Goal: Task Accomplishment & Management: Manage account settings

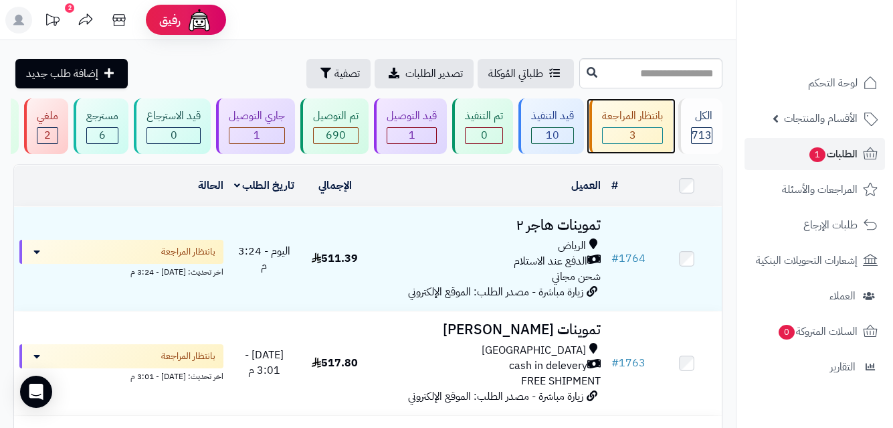
click at [644, 119] on div "بانتظار المراجعة" at bounding box center [632, 115] width 61 height 15
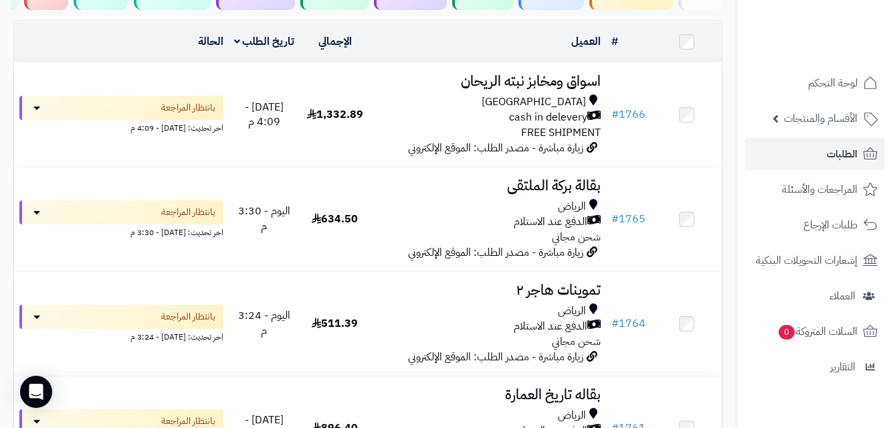
scroll to position [172, 0]
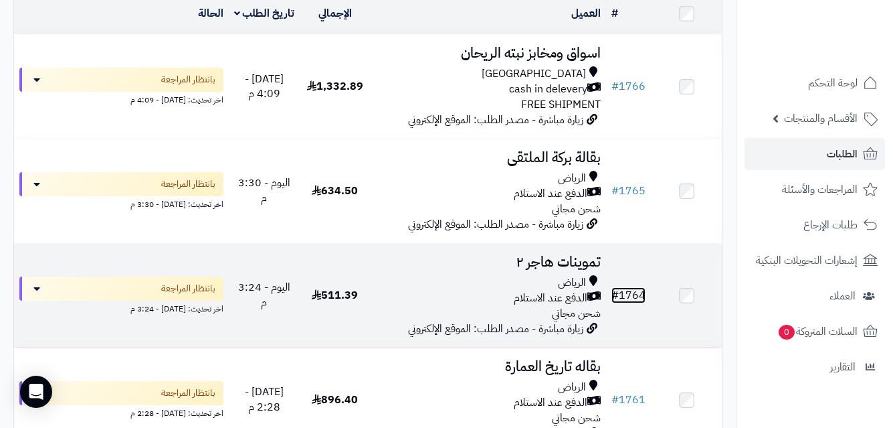
click at [636, 303] on link "# 1764" at bounding box center [629, 295] width 34 height 16
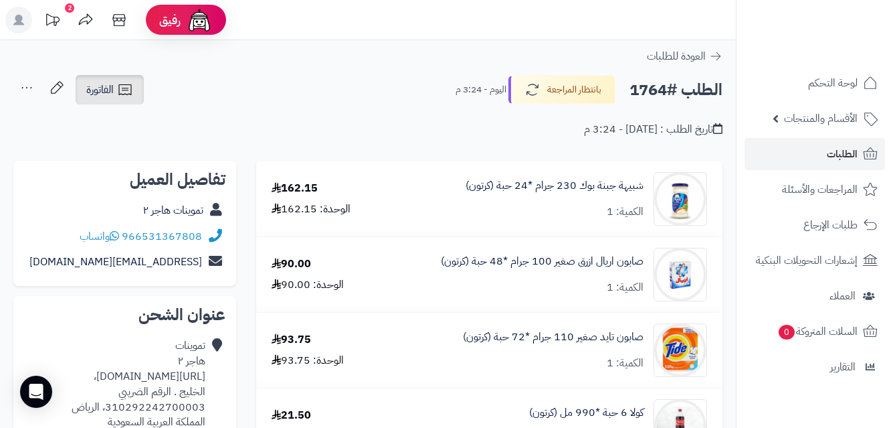
click at [124, 88] on icon at bounding box center [124, 89] width 13 height 11
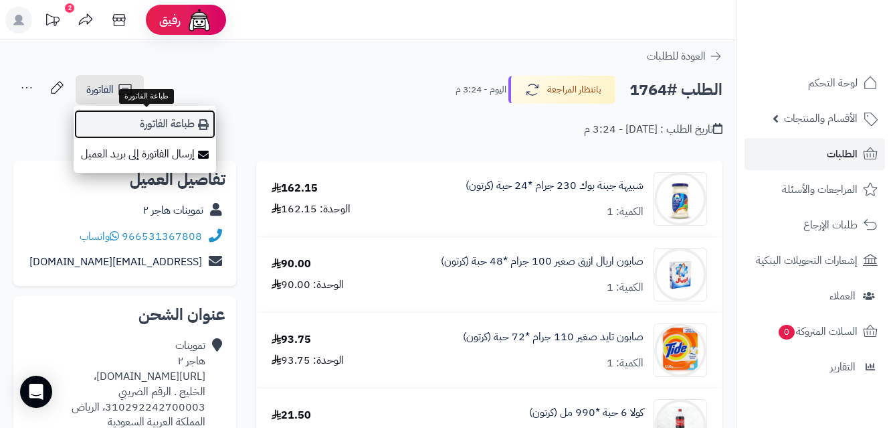
click at [189, 124] on link "طباعة الفاتورة" at bounding box center [145, 124] width 143 height 30
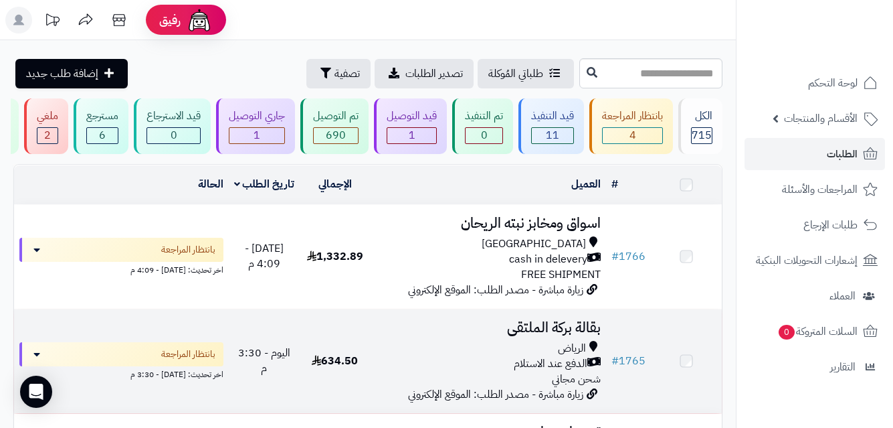
scroll to position [172, 0]
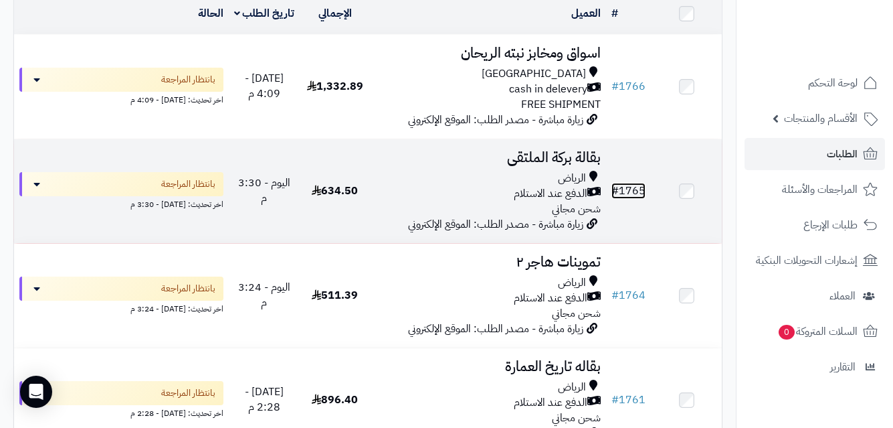
click at [628, 199] on link "# 1765" at bounding box center [629, 191] width 34 height 16
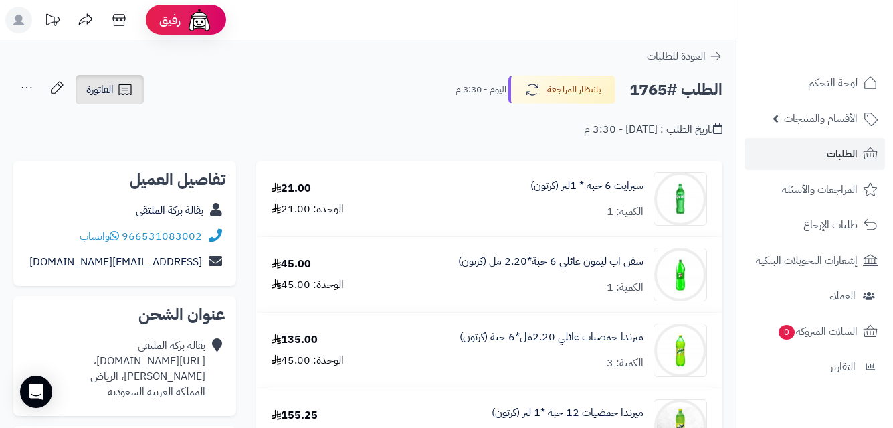
click at [128, 86] on icon at bounding box center [125, 90] width 16 height 16
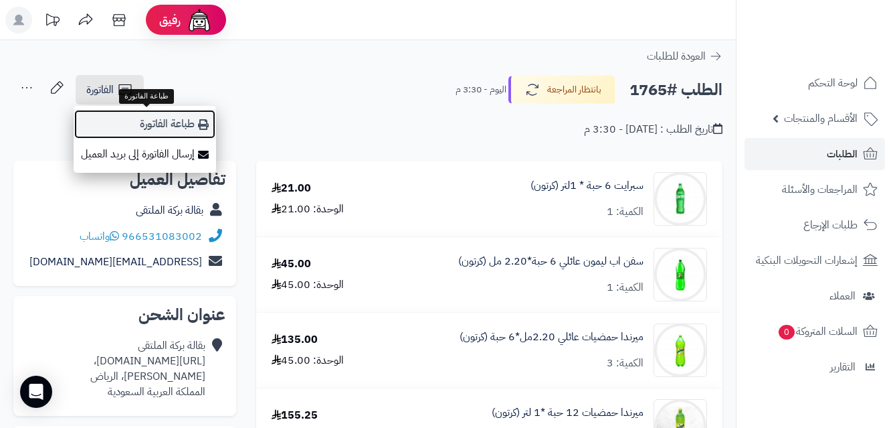
click at [183, 122] on link "طباعة الفاتورة" at bounding box center [145, 124] width 143 height 30
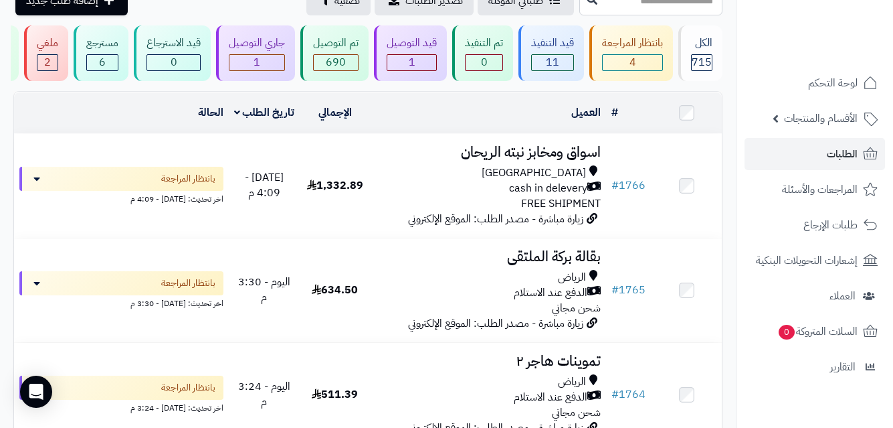
scroll to position [94, 0]
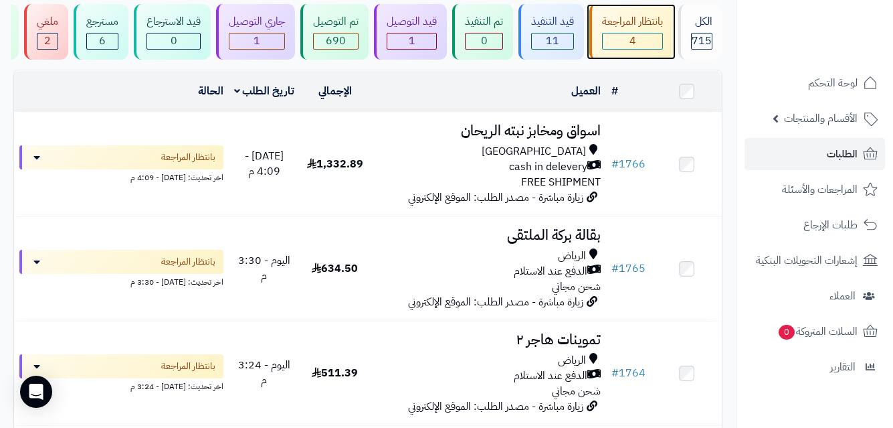
click at [632, 34] on span "4" at bounding box center [633, 41] width 7 height 16
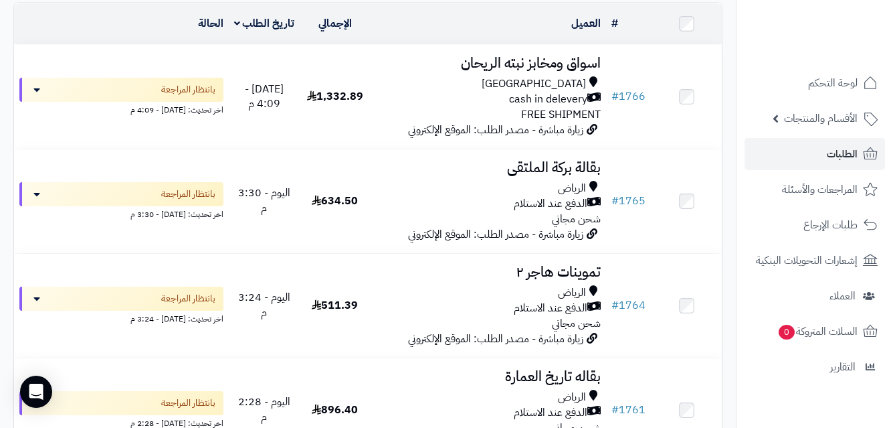
scroll to position [163, 0]
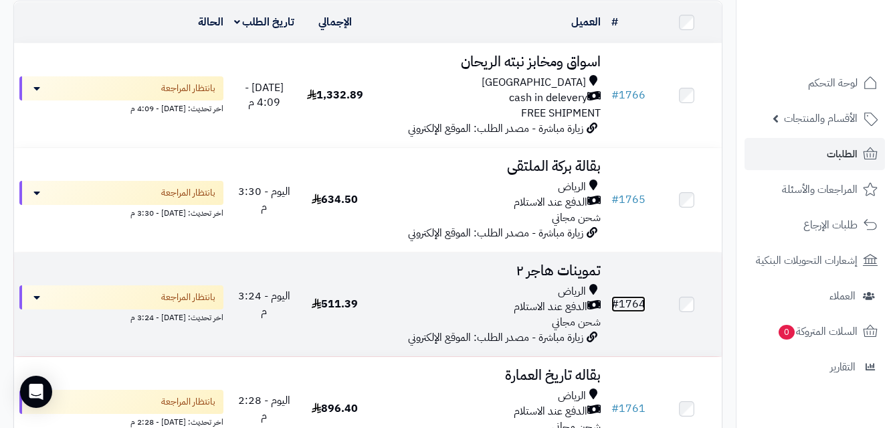
click at [632, 312] on link "# 1764" at bounding box center [629, 304] width 34 height 16
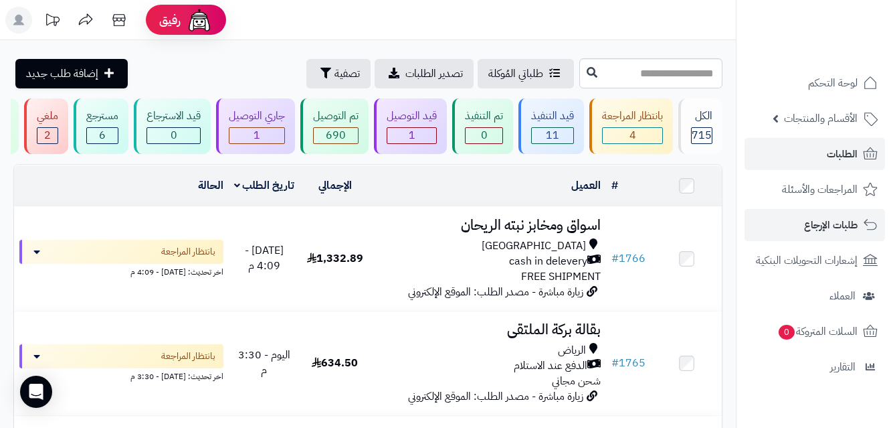
scroll to position [67, 0]
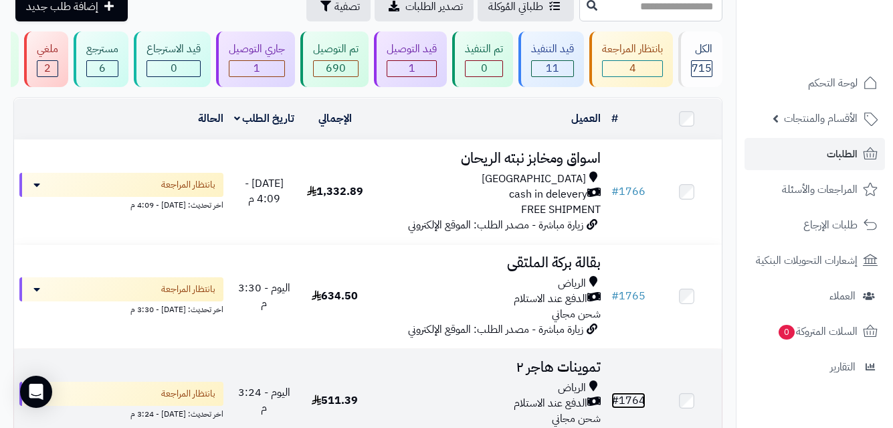
click at [632, 401] on link "# 1764" at bounding box center [629, 400] width 34 height 16
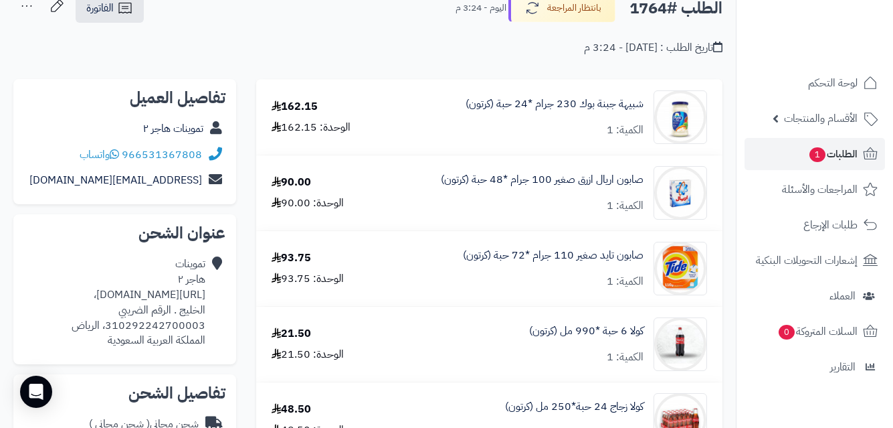
scroll to position [80, 0]
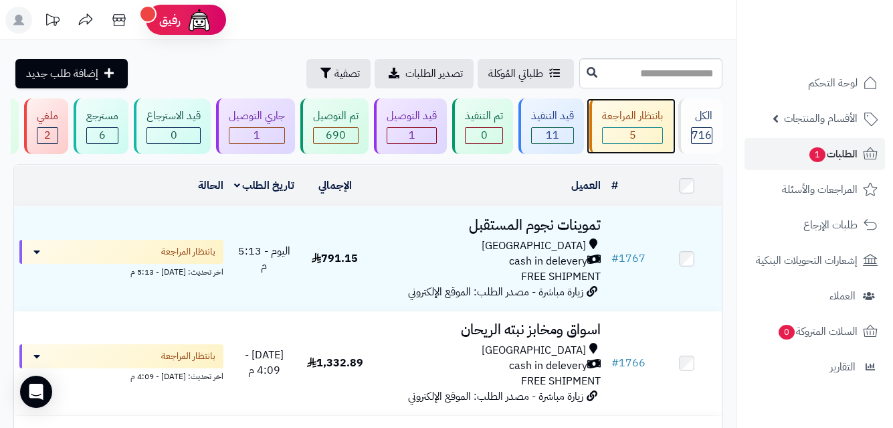
click at [644, 126] on div "بانتظار المراجعة 5" at bounding box center [632, 126] width 84 height 56
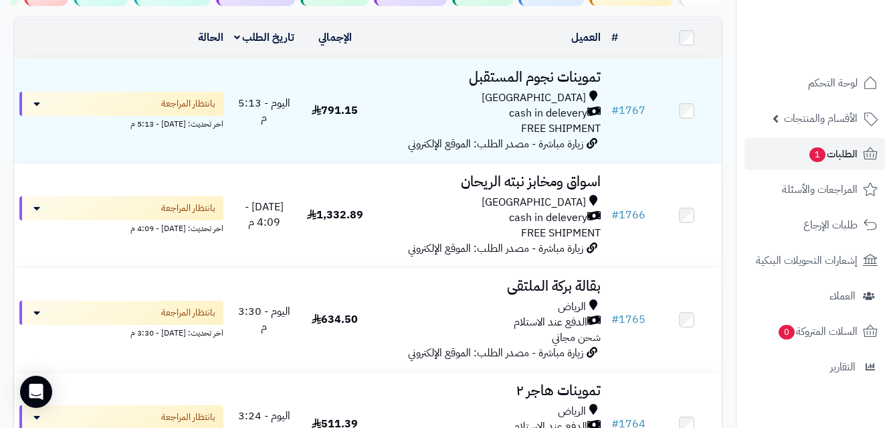
scroll to position [134, 0]
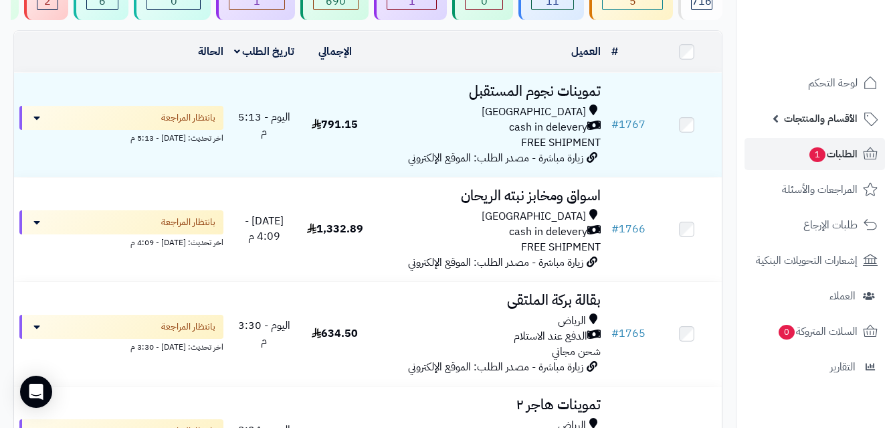
drag, startPoint x: 893, startPoint y: 128, endPoint x: 741, endPoint y: 132, distance: 151.3
click at [886, 119] on li "الأقسام والمنتجات المنتجات الأقسام الماركات مواصفات المنتجات مواصفات المنتجات أ…" at bounding box center [815, 118] width 157 height 32
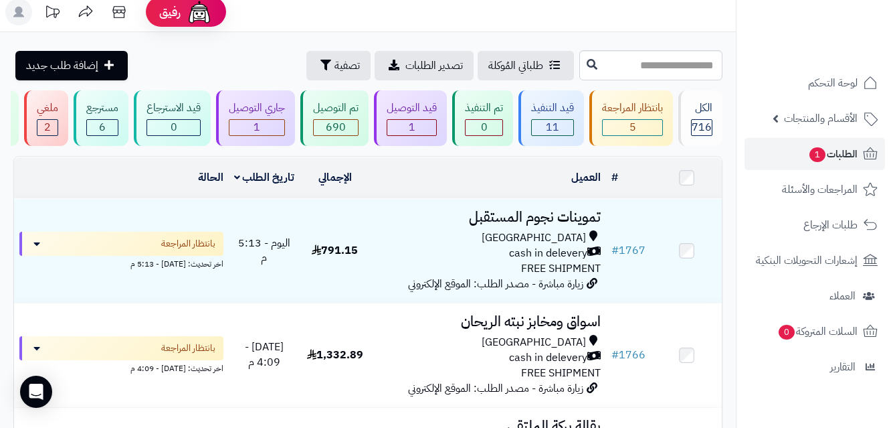
scroll to position [5, 0]
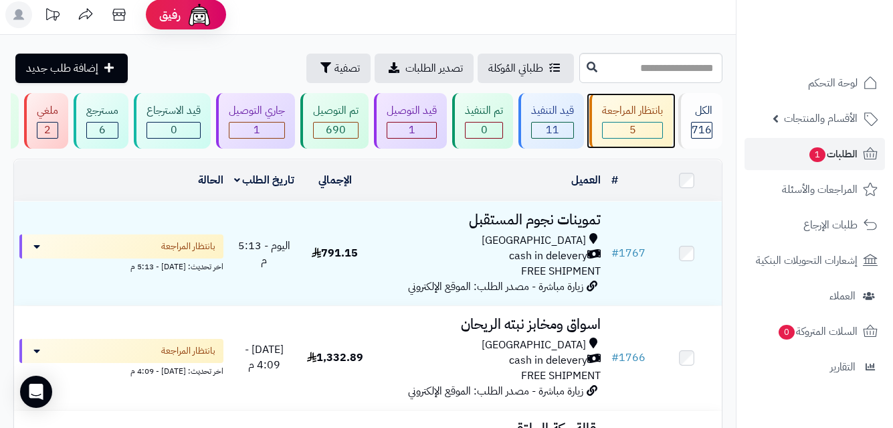
click at [632, 108] on div "بانتظار المراجعة" at bounding box center [632, 110] width 61 height 15
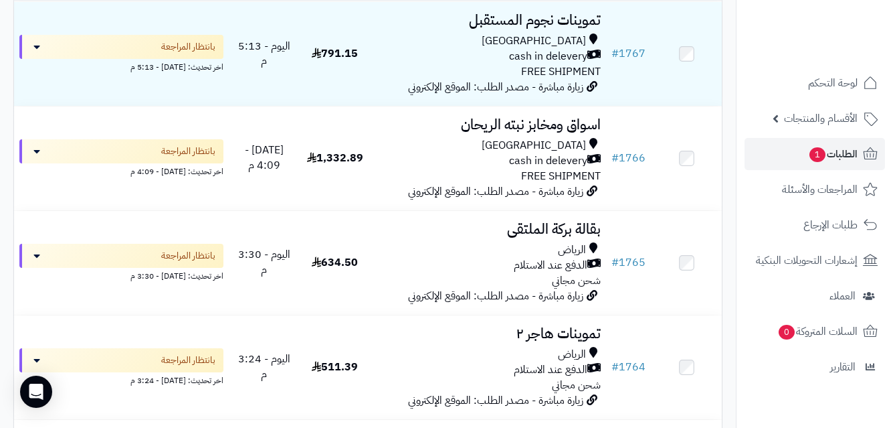
scroll to position [228, 0]
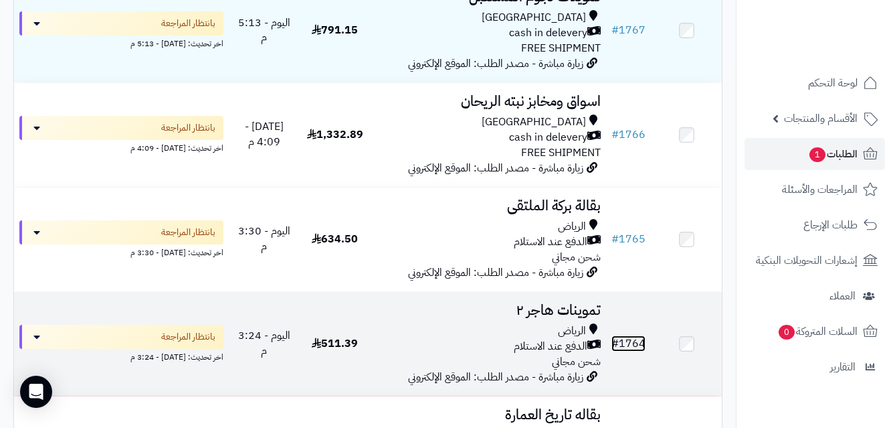
click at [634, 349] on link "# 1764" at bounding box center [629, 343] width 34 height 16
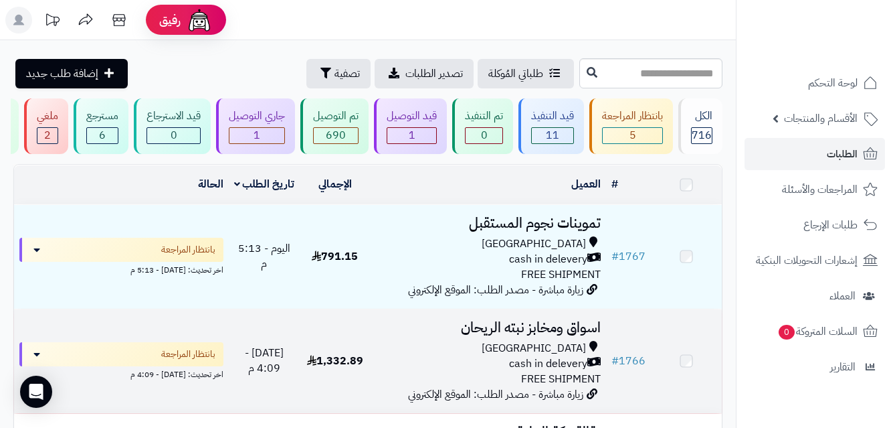
scroll to position [228, 0]
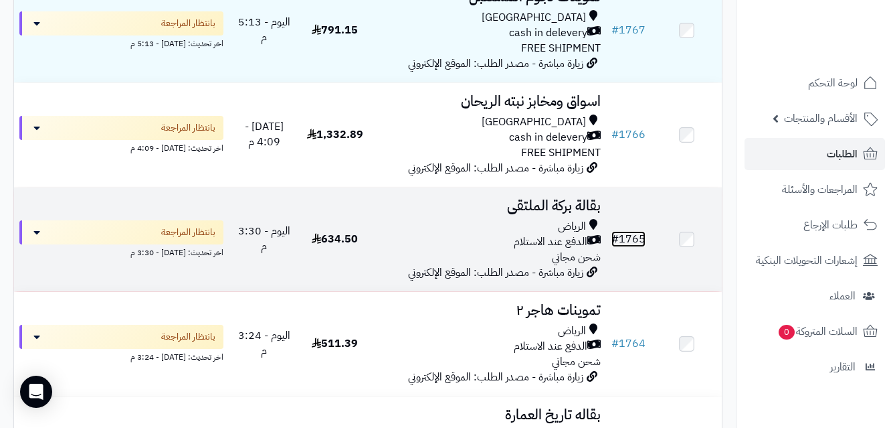
click at [637, 244] on link "# 1765" at bounding box center [629, 239] width 34 height 16
